Goal: Task Accomplishment & Management: Complete application form

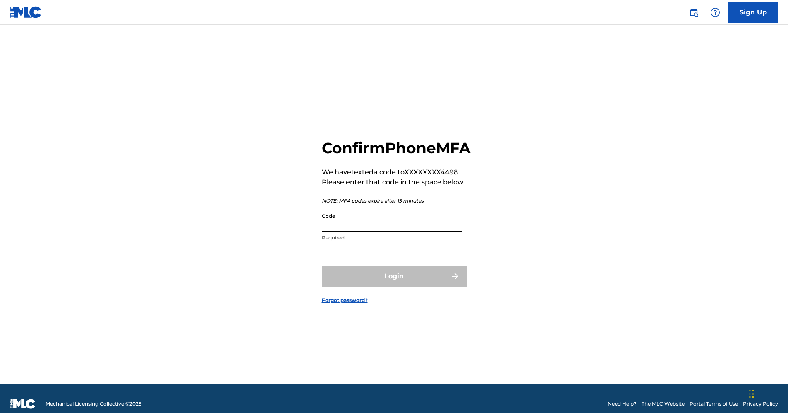
click at [378, 222] on input "Code" at bounding box center [392, 221] width 140 height 24
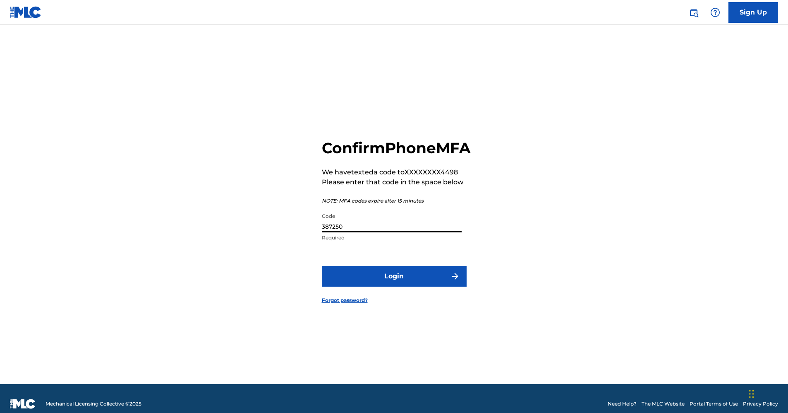
type input "387250"
click at [394, 285] on button "Login" at bounding box center [394, 276] width 145 height 21
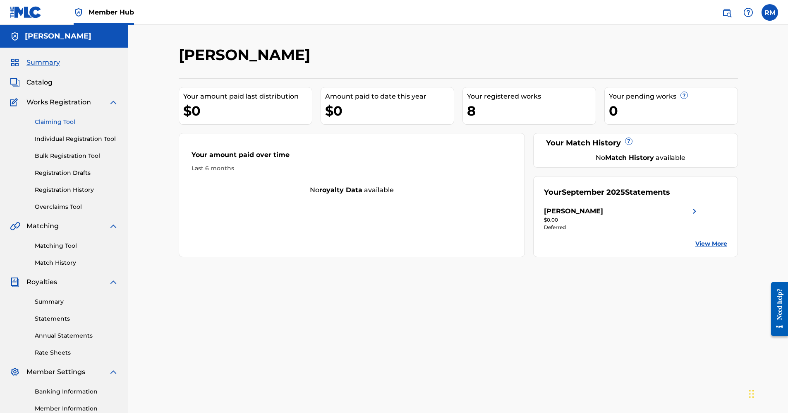
click at [68, 125] on link "Claiming Tool" at bounding box center [77, 122] width 84 height 9
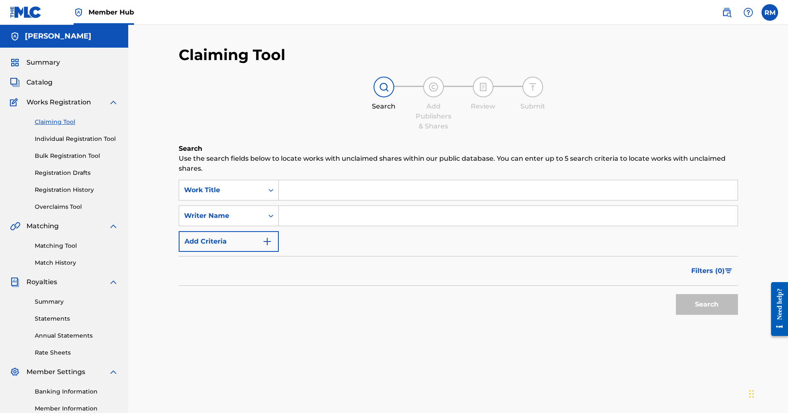
click at [315, 189] on input "Search Form" at bounding box center [508, 190] width 459 height 20
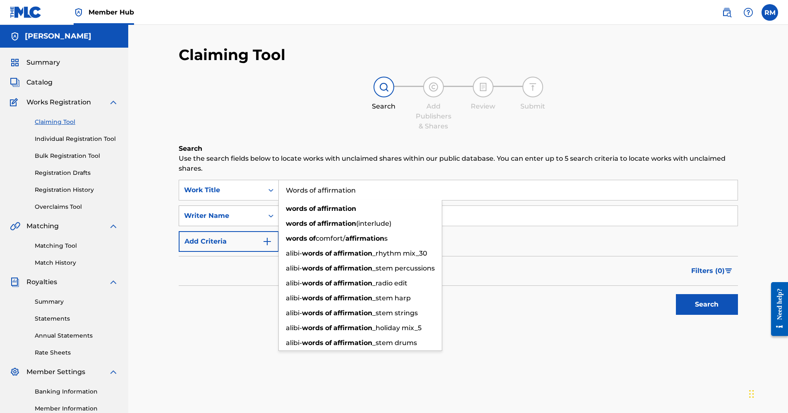
type input "Words of affirmation"
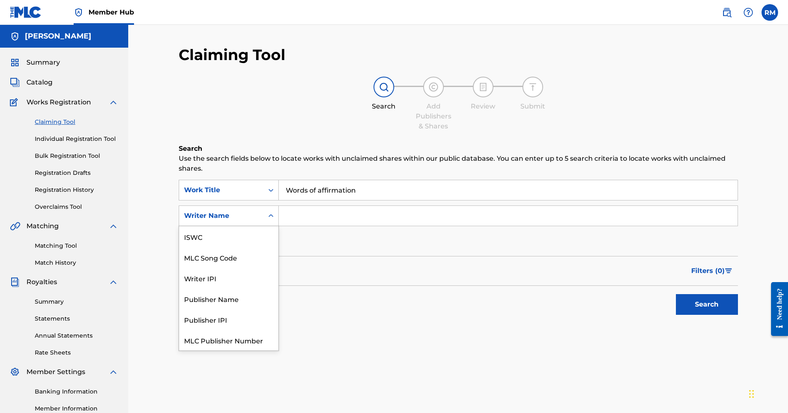
click at [241, 218] on div "Writer Name" at bounding box center [221, 216] width 74 height 10
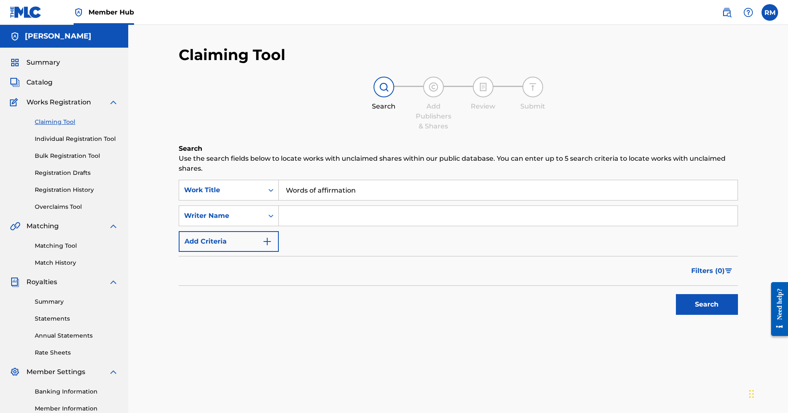
click at [351, 217] on input "Search Form" at bounding box center [508, 216] width 459 height 20
drag, startPoint x: 351, startPoint y: 217, endPoint x: 704, endPoint y: 302, distance: 363.7
click at [704, 302] on button "Search" at bounding box center [707, 304] width 62 height 21
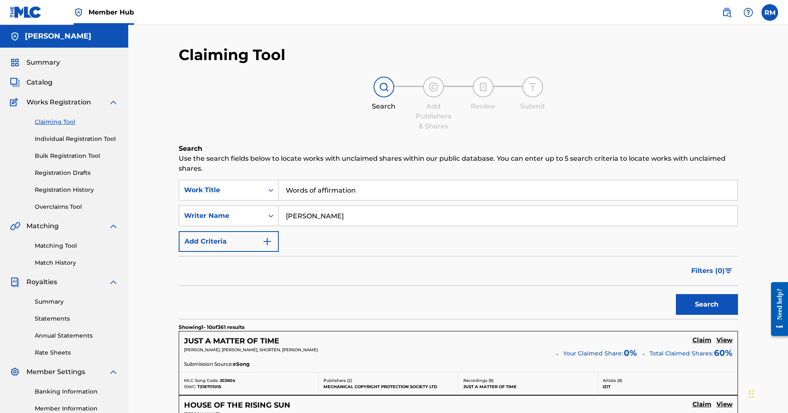
click at [343, 215] on input "[PERSON_NAME]" at bounding box center [508, 216] width 459 height 20
type input "[PERSON_NAME]"
drag, startPoint x: 343, startPoint y: 215, endPoint x: 727, endPoint y: 311, distance: 395.7
click at [727, 312] on button "Search" at bounding box center [707, 304] width 62 height 21
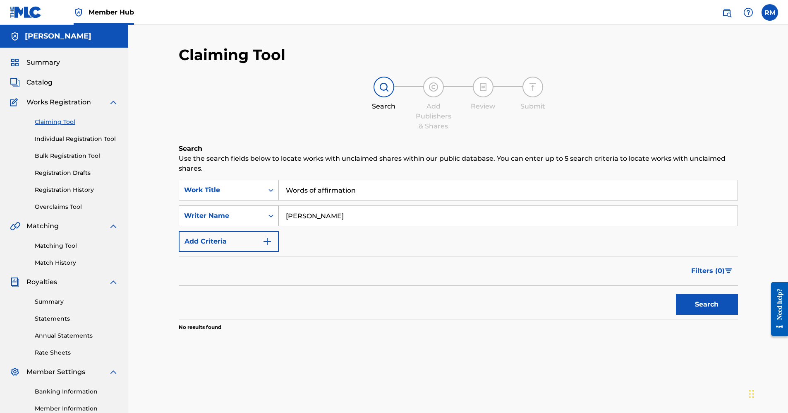
click at [238, 215] on div "Writer Name" at bounding box center [221, 216] width 74 height 10
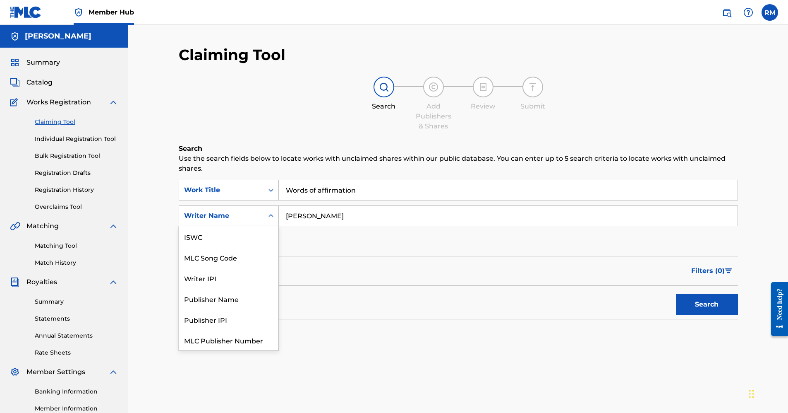
scroll to position [21, 0]
click at [218, 256] on div "Writer IPI" at bounding box center [228, 257] width 99 height 21
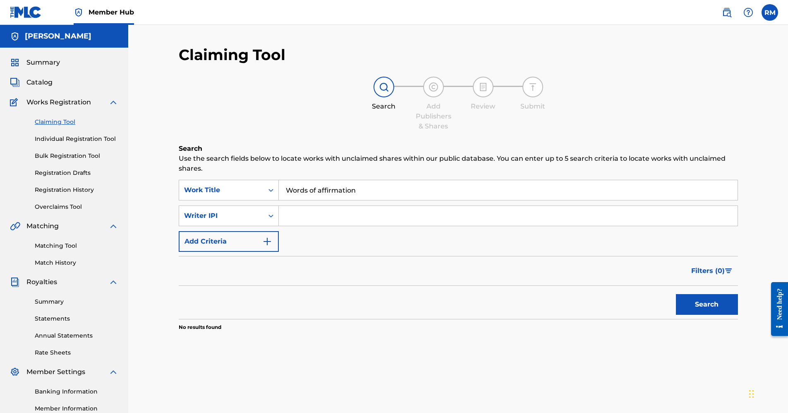
drag, startPoint x: 371, startPoint y: 217, endPoint x: 431, endPoint y: 233, distance: 62.1
click at [371, 217] on input "Search Form" at bounding box center [508, 216] width 459 height 20
paste input "00587426704"
type input "00587426704"
click at [725, 307] on button "Search" at bounding box center [707, 304] width 62 height 21
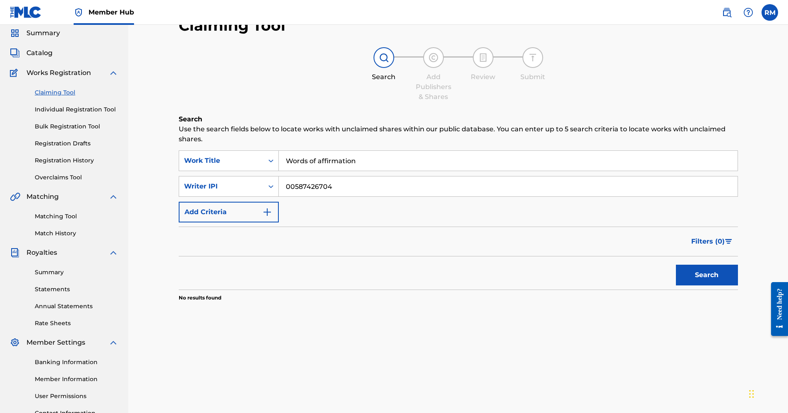
scroll to position [18, 0]
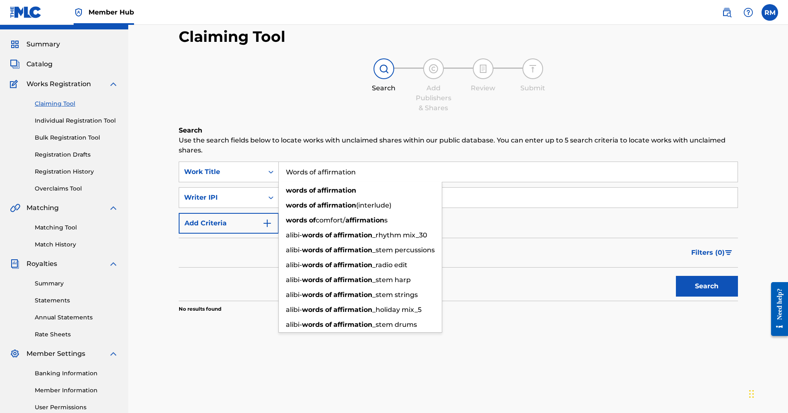
drag, startPoint x: 369, startPoint y: 169, endPoint x: 224, endPoint y: 151, distance: 145.6
click at [224, 151] on div "Search Use the search fields below to locate works with unclaimed shares within…" at bounding box center [458, 239] width 559 height 228
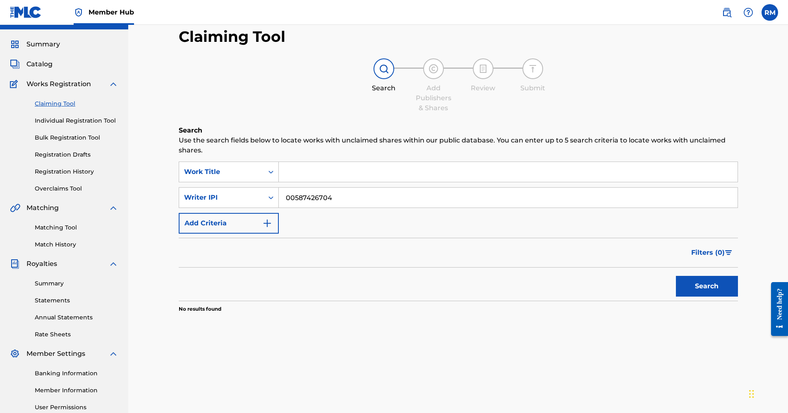
click at [695, 280] on button "Search" at bounding box center [707, 286] width 62 height 21
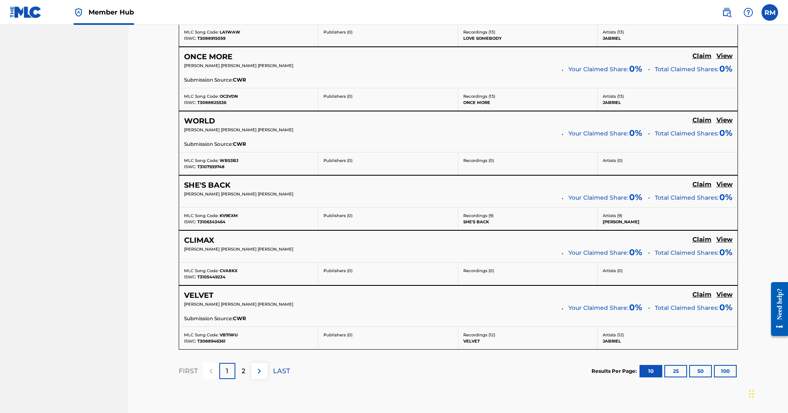
scroll to position [593, 0]
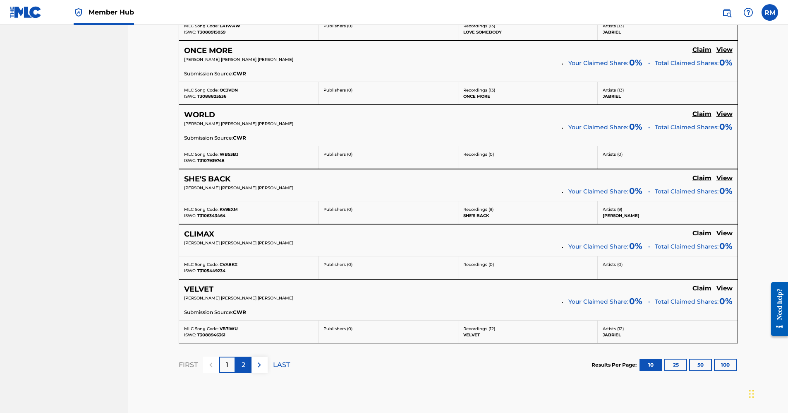
click at [242, 360] on p "2" at bounding box center [244, 365] width 4 height 10
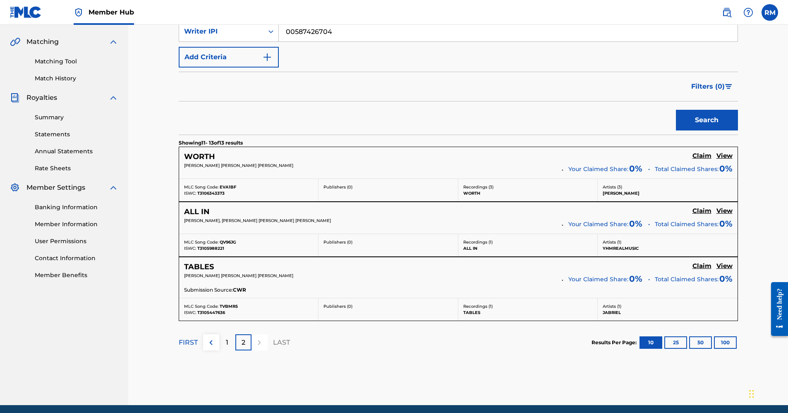
scroll to position [185, 0]
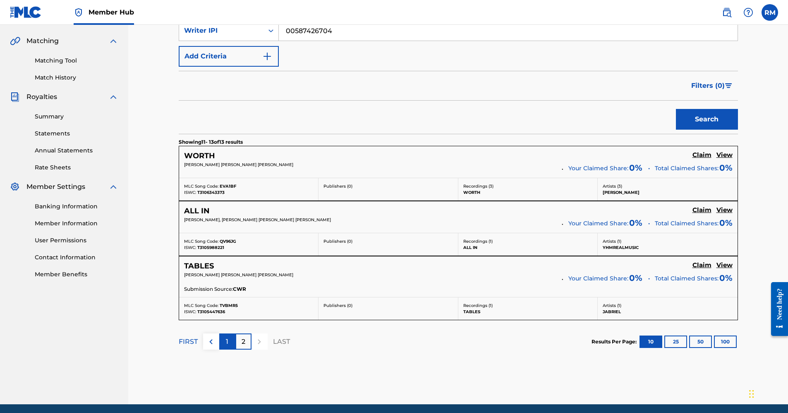
click at [230, 338] on div "1" at bounding box center [227, 341] width 16 height 16
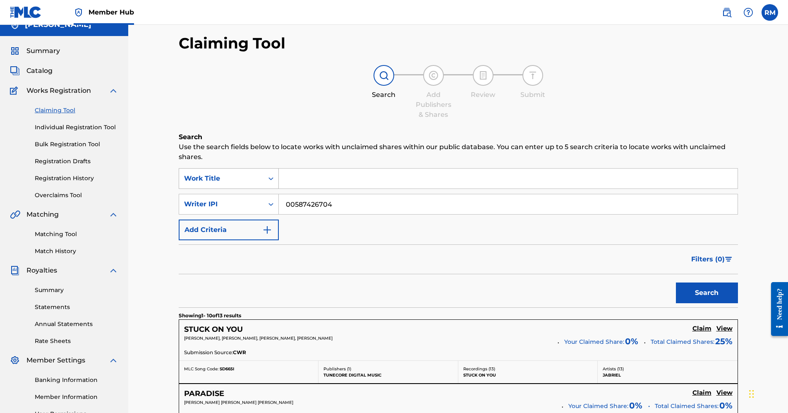
scroll to position [13, 0]
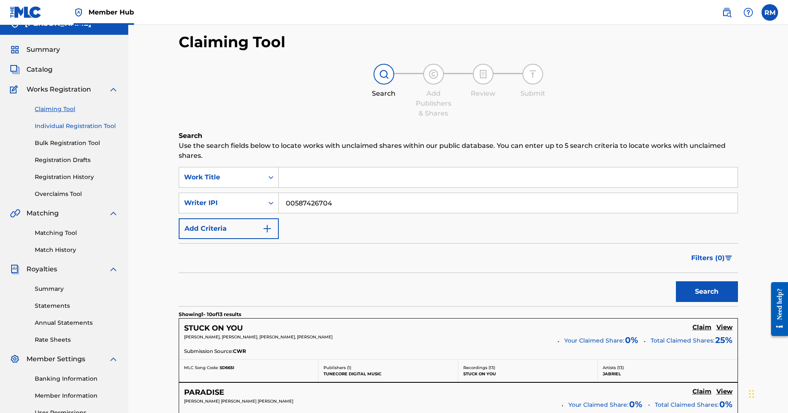
click at [95, 128] on link "Individual Registration Tool" at bounding box center [77, 126] width 84 height 9
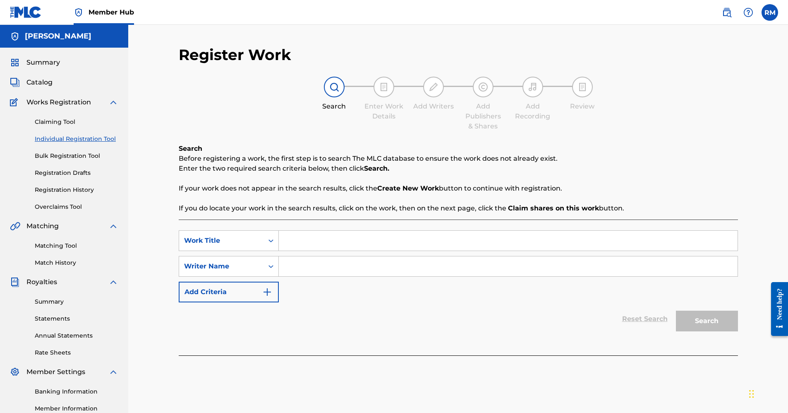
click at [340, 254] on div "SearchWithCriteria0dc85cd3-a6b9-483f-acc3-60fcc7cb754b Work Title SearchWithCri…" at bounding box center [458, 266] width 559 height 72
click at [340, 261] on input "Search Form" at bounding box center [508, 266] width 459 height 20
paste input "00587426704"
type input "00587426704"
click at [265, 265] on div "Search Form" at bounding box center [271, 266] width 15 height 15
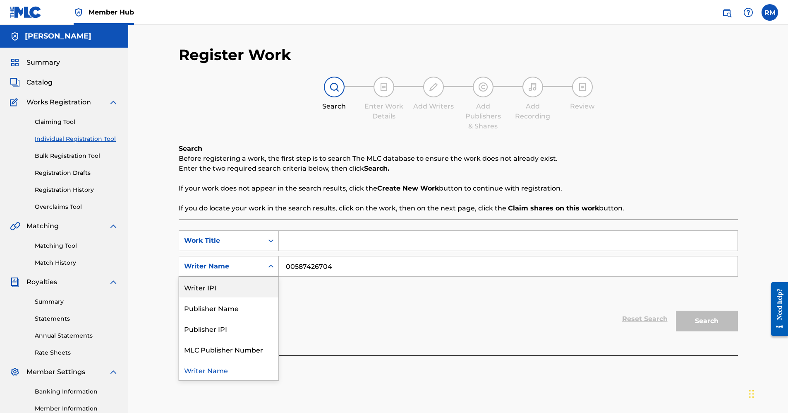
click at [232, 286] on div "Writer IPI" at bounding box center [228, 286] width 99 height 21
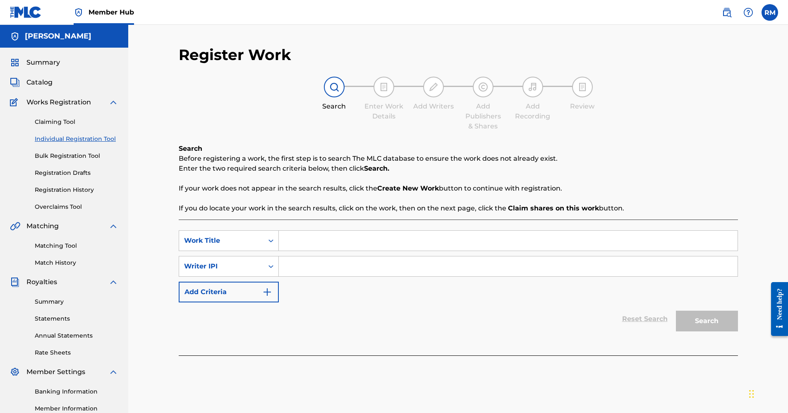
click at [353, 265] on input "Search Form" at bounding box center [508, 266] width 459 height 20
paste input "00587426704"
type input "00587426704"
click at [373, 235] on input "Search Form" at bounding box center [508, 240] width 459 height 20
type input "as"
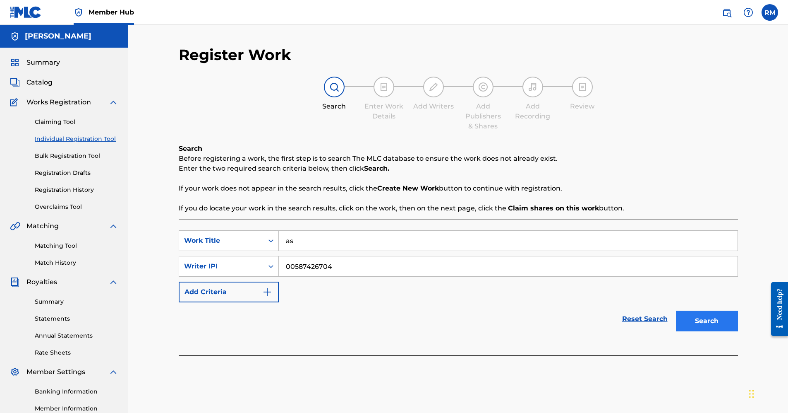
click at [709, 319] on button "Search" at bounding box center [707, 320] width 62 height 21
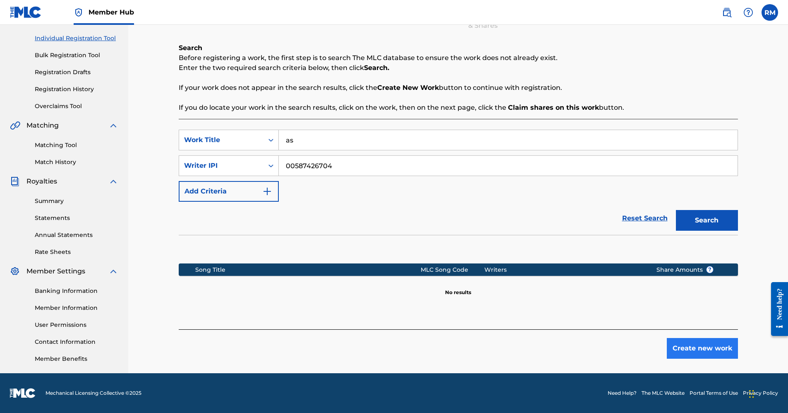
scroll to position [101, 0]
click at [695, 349] on button "Create new work" at bounding box center [702, 348] width 71 height 21
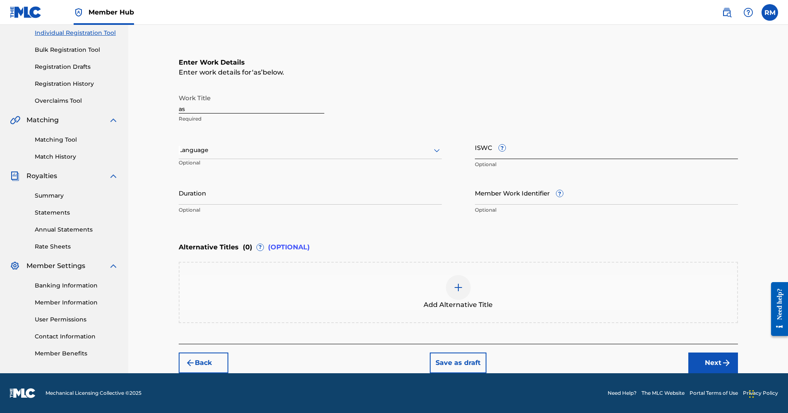
scroll to position [111, 0]
click at [497, 188] on input "Member Work Identifier ?" at bounding box center [606, 193] width 263 height 24
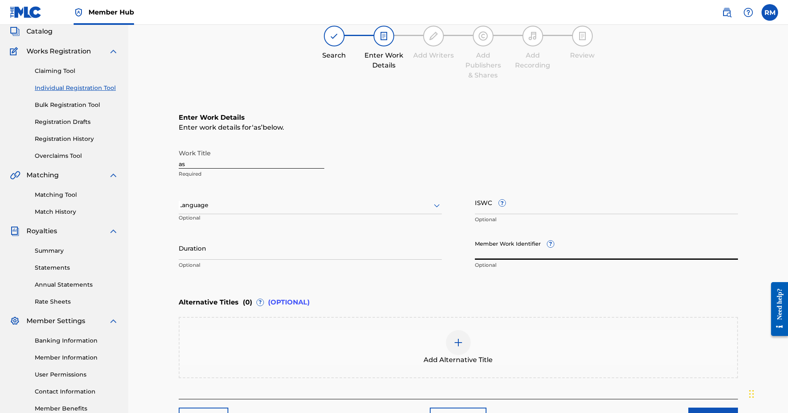
scroll to position [51, 0]
